Goal: Task Accomplishment & Management: Complete application form

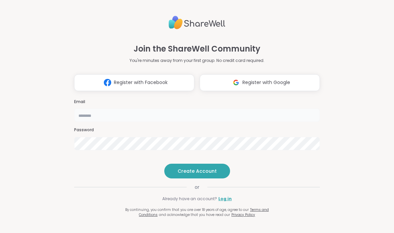
click at [121, 108] on input "email" at bounding box center [197, 114] width 246 height 13
type input "**********"
click at [199, 178] on button "Create Account" at bounding box center [197, 170] width 66 height 15
click at [183, 178] on button "Create Account" at bounding box center [197, 170] width 66 height 15
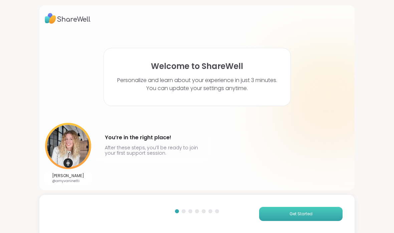
click at [279, 215] on button "Get Started" at bounding box center [301, 214] width 84 height 14
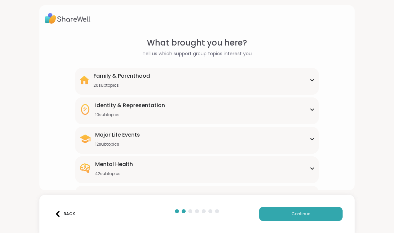
click at [193, 170] on div "Mental Health 42 subtopics" at bounding box center [197, 168] width 236 height 16
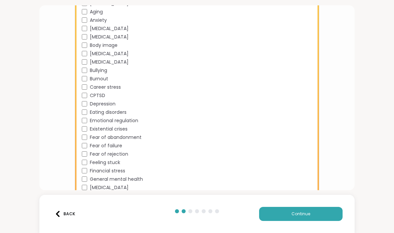
scroll to position [194, 0]
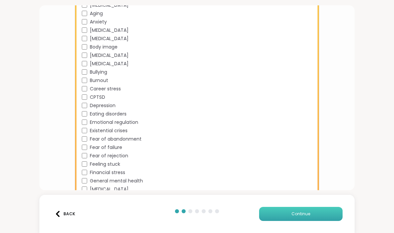
click at [317, 216] on button "Continue" at bounding box center [301, 214] width 84 height 14
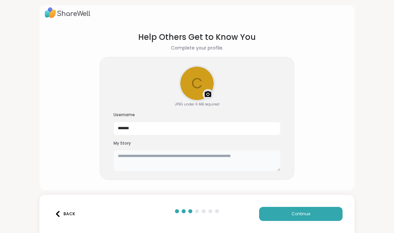
click at [230, 155] on textarea at bounding box center [197, 160] width 167 height 21
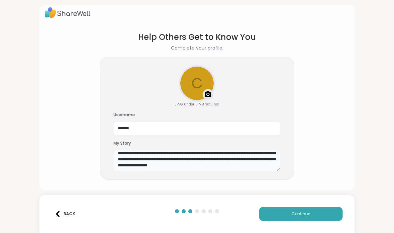
scroll to position [21, 0]
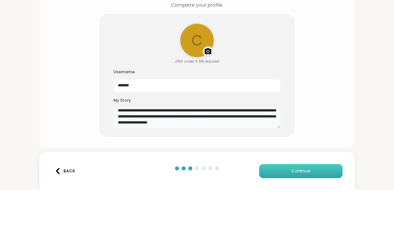
type textarea "**********"
click at [321, 207] on button "Continue" at bounding box center [301, 214] width 84 height 14
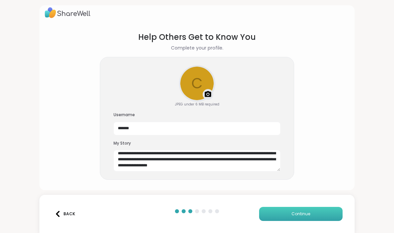
scroll to position [0, 0]
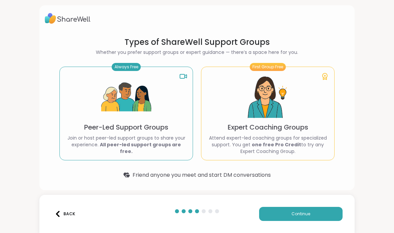
click at [125, 69] on div "Always Free" at bounding box center [126, 67] width 29 height 8
click at [276, 213] on button "Continue" at bounding box center [301, 214] width 84 height 14
